Goal: Task Accomplishment & Management: Manage account settings

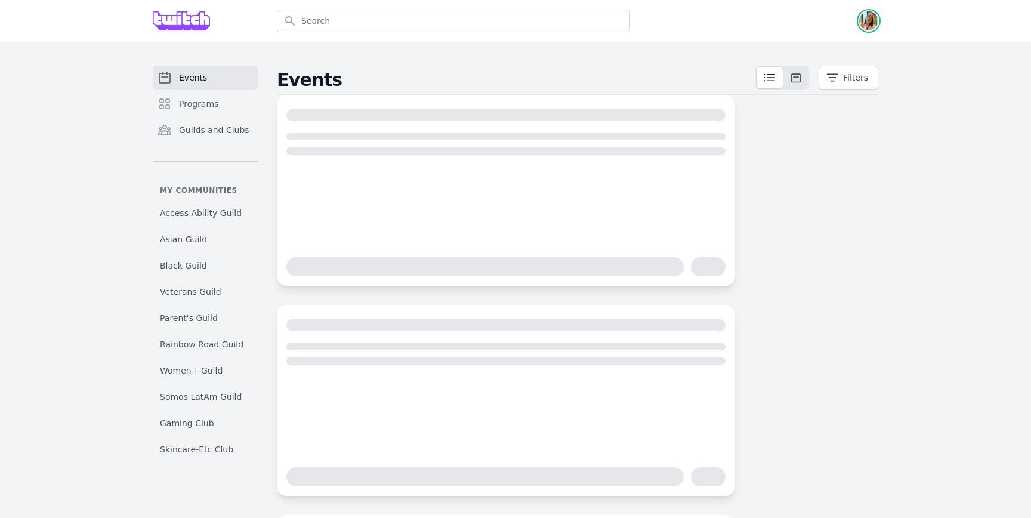
click at [867, 19] on img "button" at bounding box center [868, 20] width 19 height 19
click at [841, 46] on link "Admin" at bounding box center [821, 48] width 115 height 21
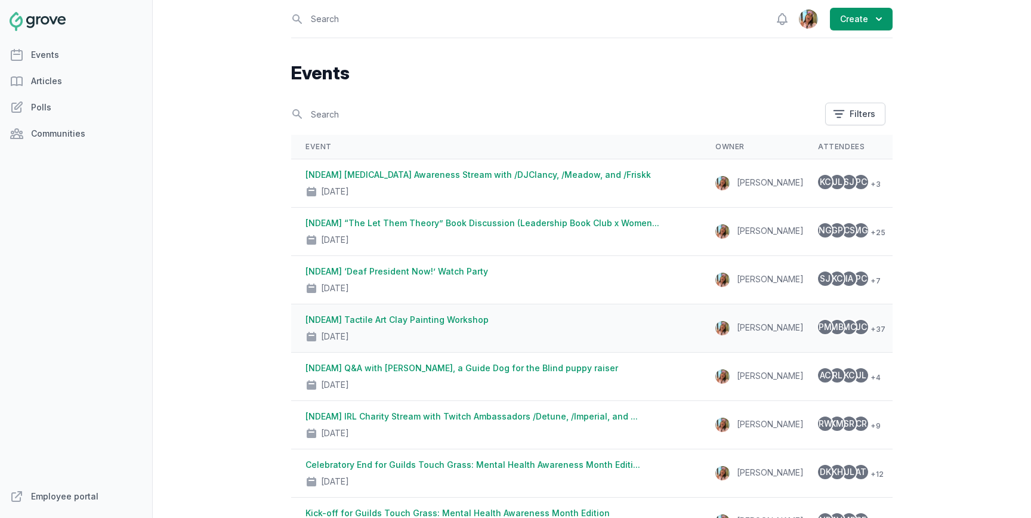
click at [445, 327] on div "[DATE]" at bounding box center [496, 334] width 381 height 17
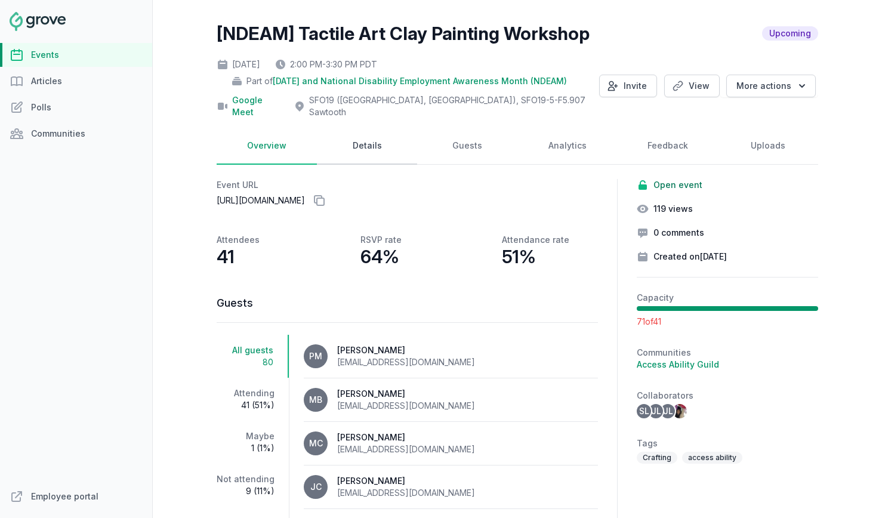
scroll to position [45, 0]
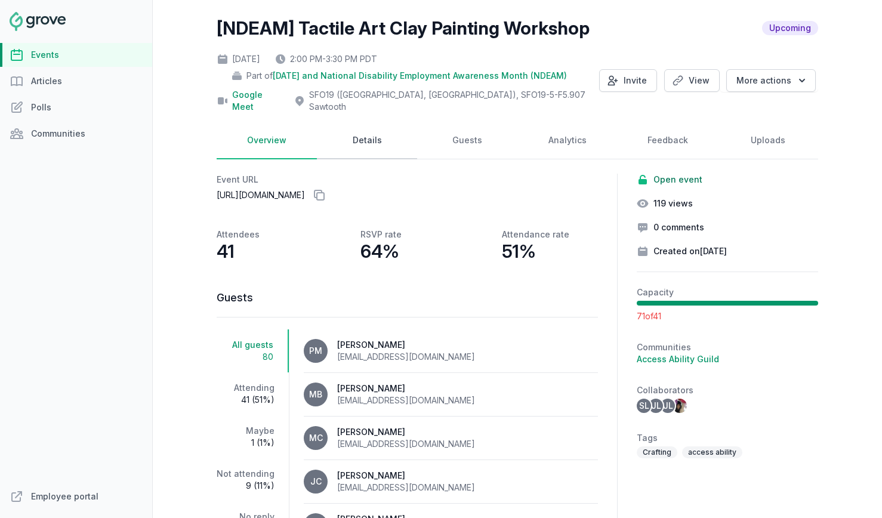
click at [370, 133] on link "Details" at bounding box center [367, 140] width 100 height 37
select select "96"
select select "43"
select select "2:00 PM"
select select "3:30 PM"
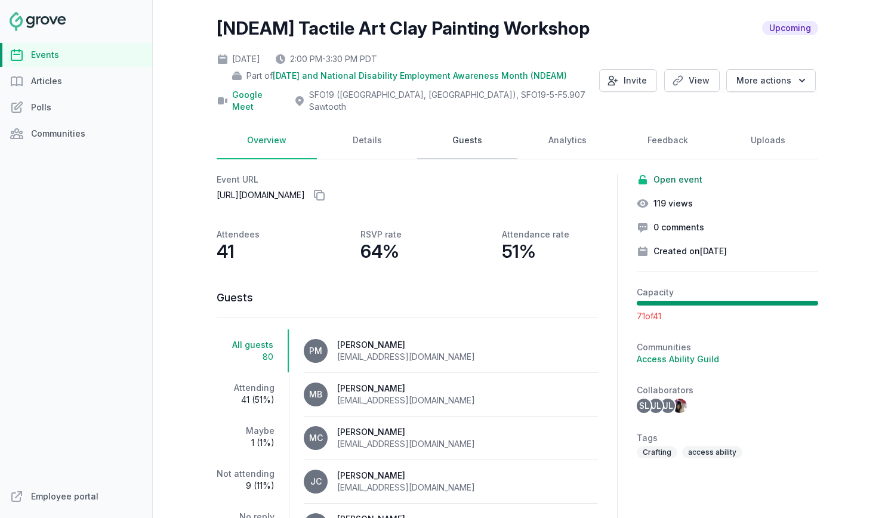
select select "89"
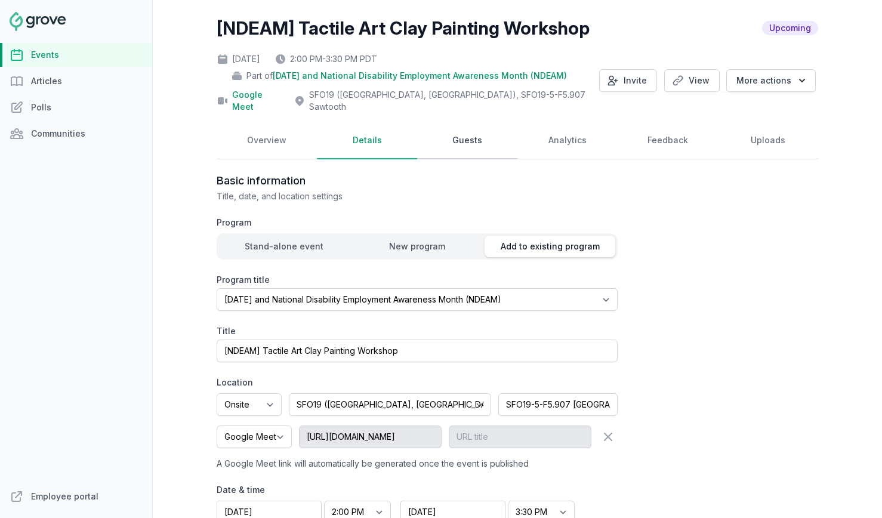
click at [447, 133] on link "Guests" at bounding box center [467, 140] width 100 height 37
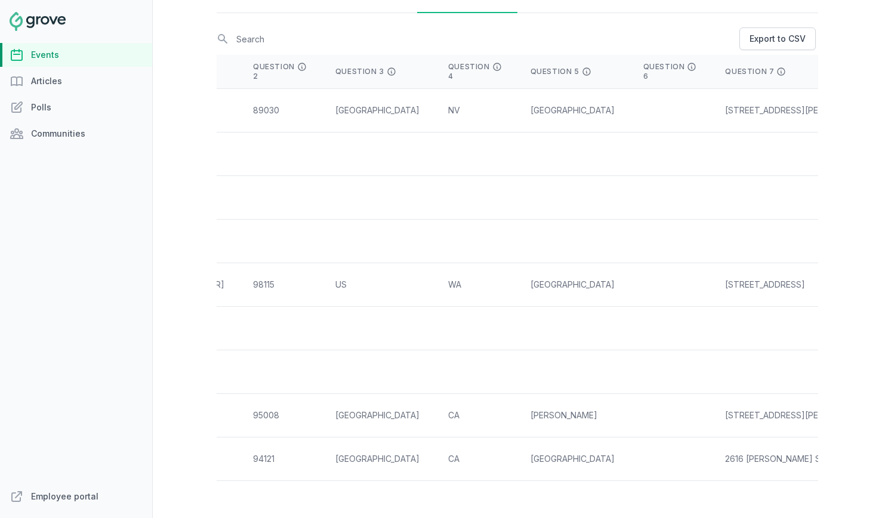
scroll to position [0, 0]
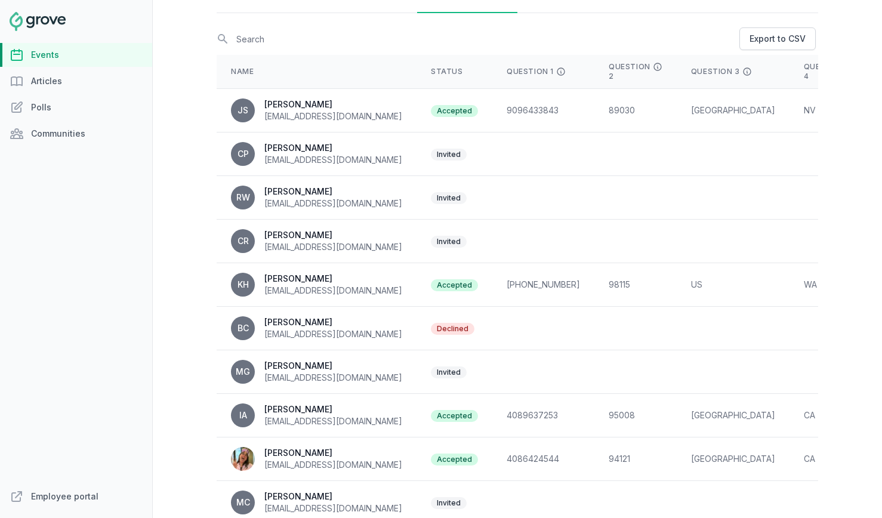
click at [878, 291] on div "Open sidebar Search View notifications Open user menu Create [NDEAM] Tactile Ar…" at bounding box center [517, 259] width 729 height 518
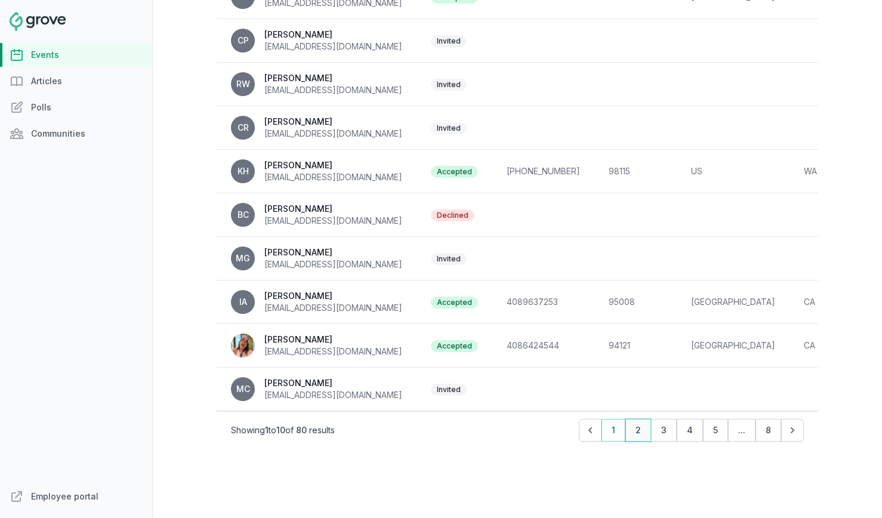
click at [636, 419] on button "2" at bounding box center [638, 430] width 26 height 23
